Goal: Transaction & Acquisition: Purchase product/service

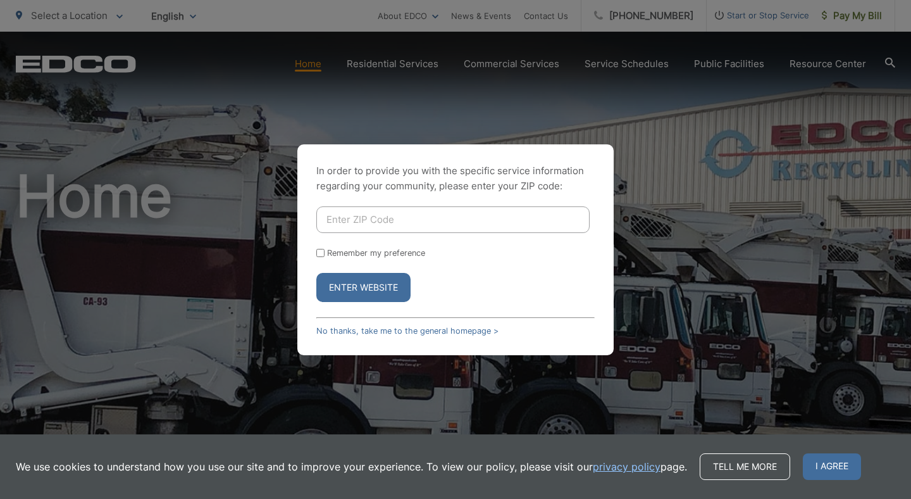
click at [398, 214] on input "Enter ZIP Code" at bounding box center [452, 219] width 273 height 27
type input "92025"
click at [349, 290] on button "Enter Website" at bounding box center [363, 287] width 94 height 29
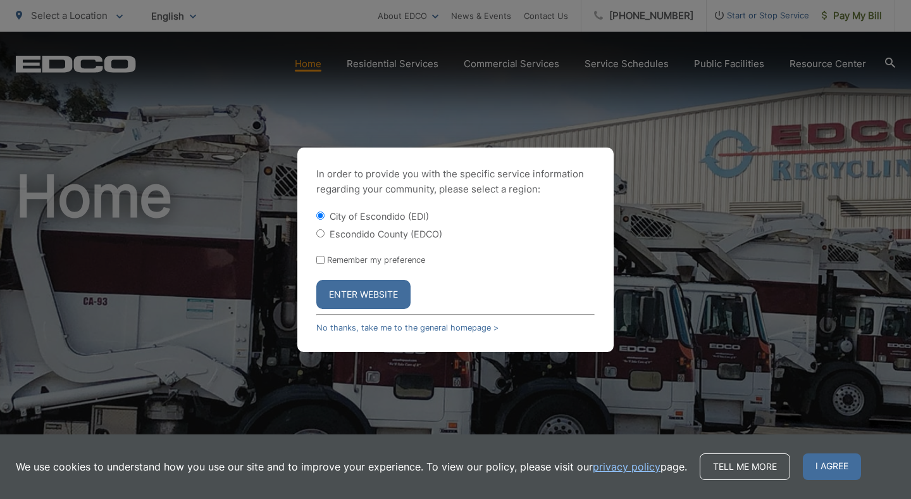
click at [322, 231] on input "Escondido County (EDCO)" at bounding box center [320, 233] width 8 height 8
radio input "true"
drag, startPoint x: 323, startPoint y: 261, endPoint x: 332, endPoint y: 277, distance: 19.0
click at [323, 261] on input "Remember my preference" at bounding box center [320, 260] width 8 height 8
checkbox input "true"
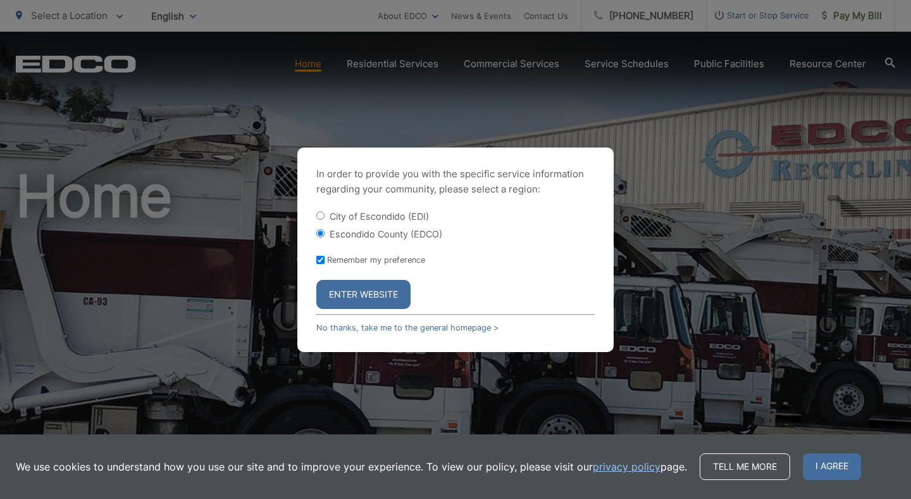
click at [347, 299] on button "Enter Website" at bounding box center [363, 294] width 94 height 29
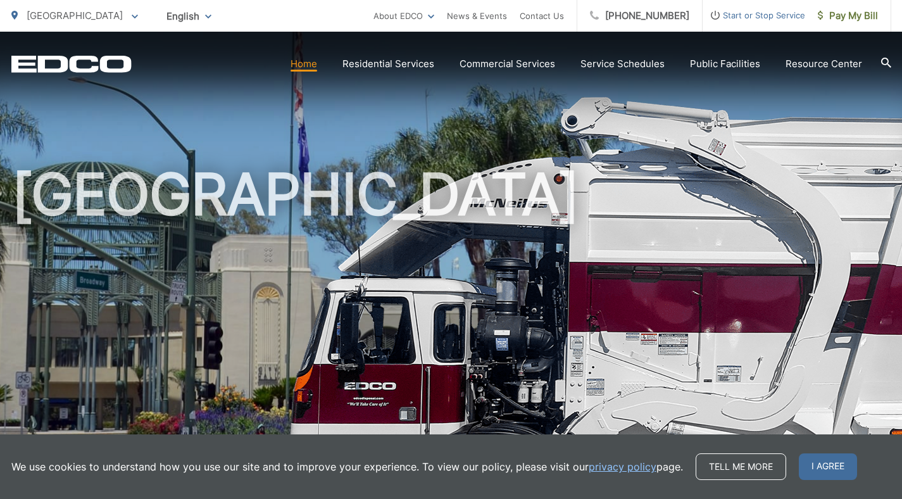
scroll to position [3, 0]
click at [823, 459] on span "I agree" at bounding box center [828, 466] width 58 height 27
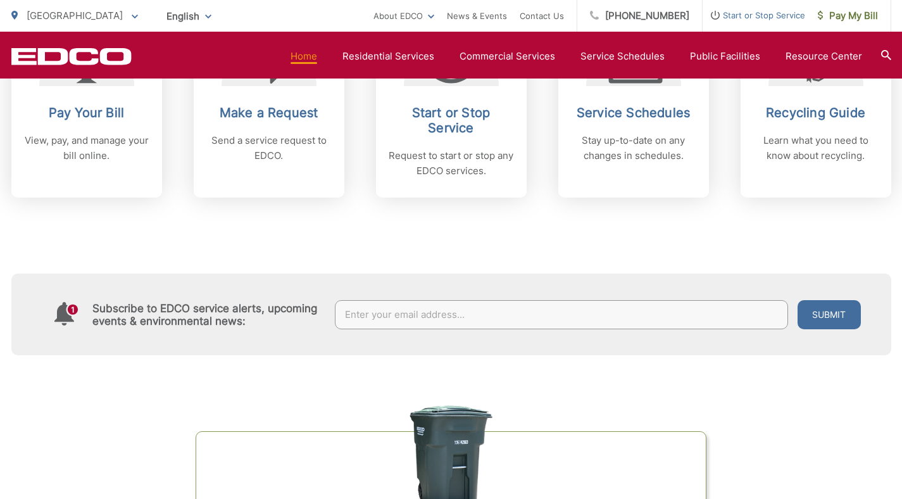
scroll to position [525, 0]
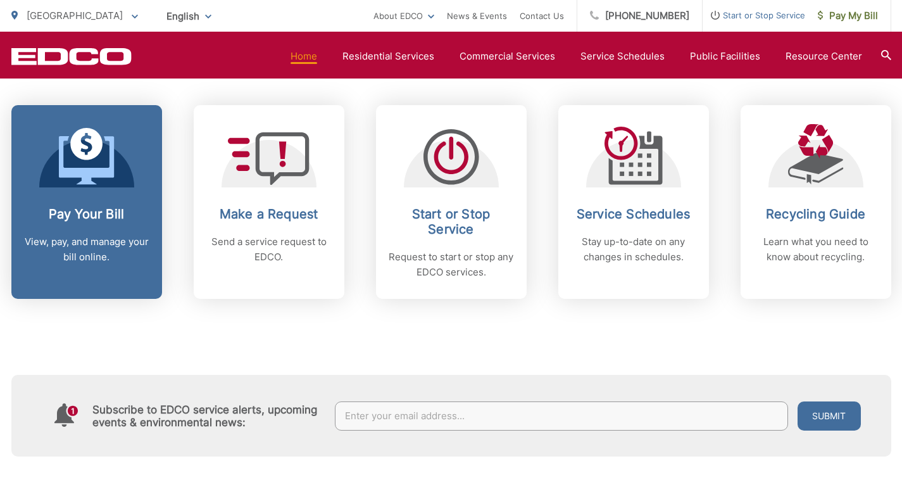
click at [78, 218] on h2 "Pay Your Bill" at bounding box center [86, 213] width 125 height 15
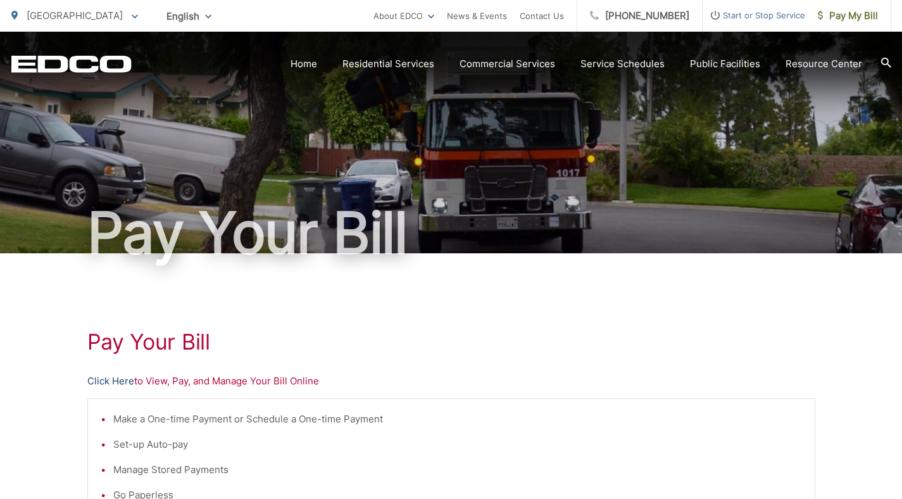
click at [108, 378] on link "Click Here" at bounding box center [110, 380] width 47 height 15
